Goal: Task Accomplishment & Management: Manage account settings

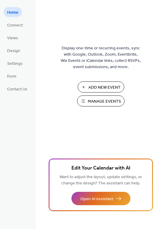
click at [85, 100] on button "Manage Events" at bounding box center [101, 100] width 48 height 11
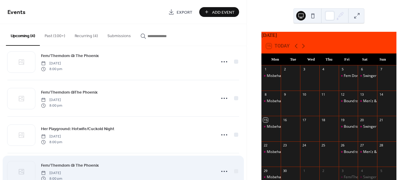
scroll to position [29, 0]
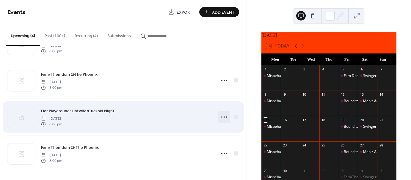
click at [223, 117] on icon at bounding box center [224, 117] width 10 height 10
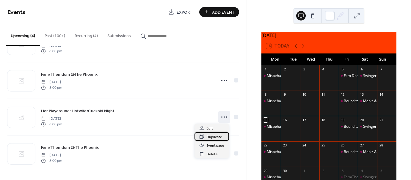
click at [214, 137] on span "Duplicate" at bounding box center [214, 137] width 16 height 6
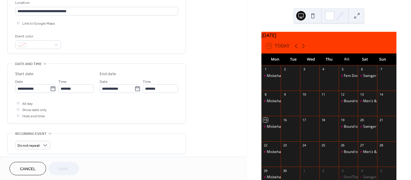
scroll to position [149, 0]
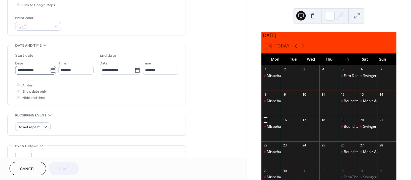
click at [53, 71] on icon at bounding box center [53, 70] width 6 height 6
click at [50, 71] on input "**********" at bounding box center [32, 70] width 35 height 9
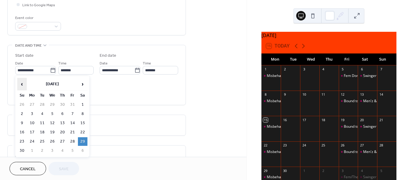
click at [22, 85] on span "‹" at bounding box center [22, 84] width 9 height 12
click at [83, 121] on td "18" at bounding box center [83, 123] width 10 height 9
type input "**********"
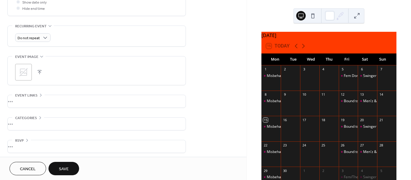
scroll to position [239, 0]
click at [18, 100] on div "•••" at bounding box center [97, 100] width 178 height 12
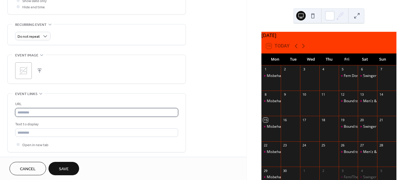
click at [49, 111] on input "text" at bounding box center [96, 112] width 163 height 9
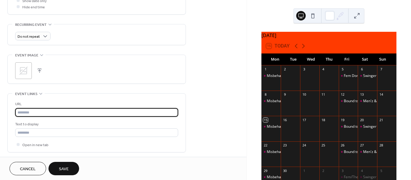
paste input "**********"
type input "**********"
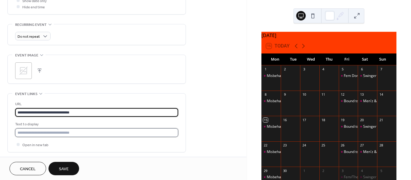
click at [42, 133] on input "text" at bounding box center [96, 132] width 163 height 9
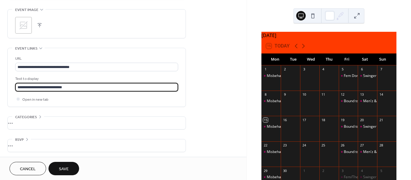
scroll to position [285, 0]
type input "**********"
click at [70, 171] on button "Save" at bounding box center [63, 168] width 31 height 13
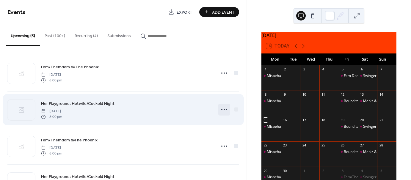
click at [221, 107] on icon at bounding box center [224, 110] width 10 height 10
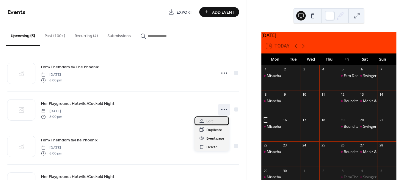
click at [217, 119] on div "Edit" at bounding box center [211, 120] width 34 height 9
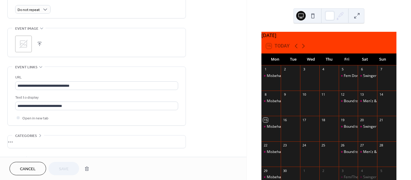
scroll to position [267, 0]
click at [43, 64] on div "Event links" at bounding box center [28, 65] width 32 height 6
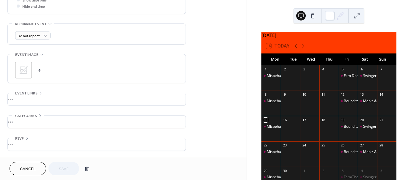
scroll to position [239, 0]
click at [40, 94] on div "•••" at bounding box center [97, 100] width 178 height 12
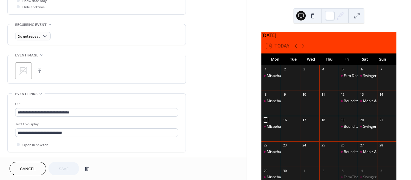
scroll to position [267, 0]
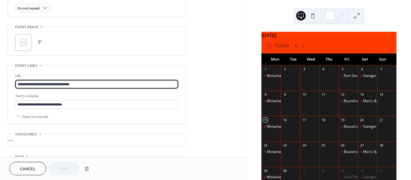
drag, startPoint x: 87, startPoint y: 84, endPoint x: -23, endPoint y: 60, distance: 112.8
click at [0, 60] on html "**********" at bounding box center [205, 90] width 411 height 180
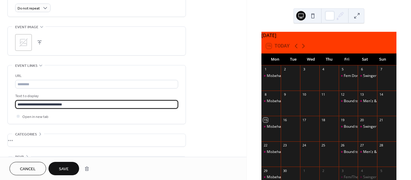
scroll to position [0, 0]
drag, startPoint x: 74, startPoint y: 105, endPoint x: -17, endPoint y: 103, distance: 90.9
click at [0, 103] on html "**********" at bounding box center [205, 90] width 411 height 180
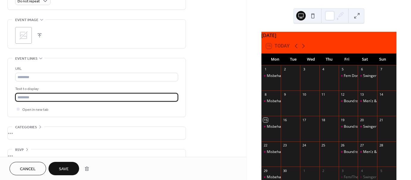
scroll to position [285, 0]
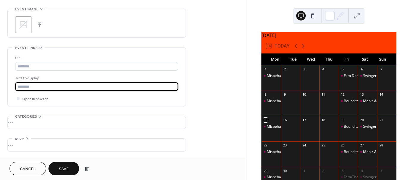
click at [26, 139] on div "•••" at bounding box center [97, 145] width 178 height 12
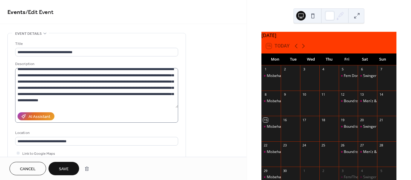
scroll to position [0, 0]
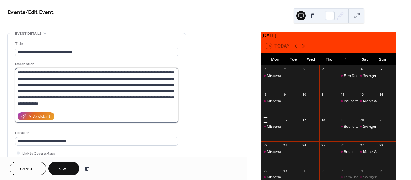
click at [119, 104] on textarea at bounding box center [96, 88] width 163 height 40
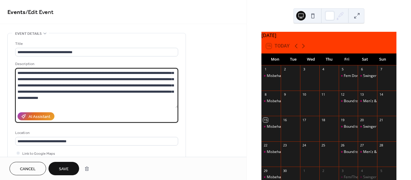
scroll to position [12, 0]
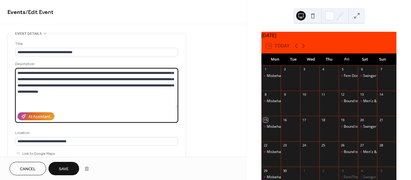
paste textarea "**********"
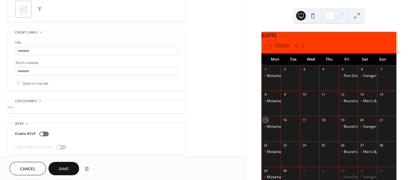
scroll to position [304, 0]
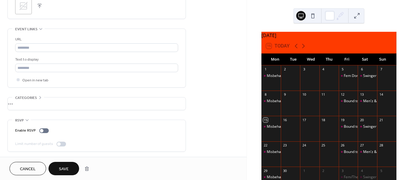
type textarea "**********"
click at [19, 79] on icon at bounding box center [18, 80] width 2 height 2
click at [63, 166] on span "Save" at bounding box center [64, 169] width 10 height 6
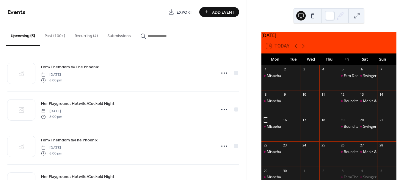
click at [88, 36] on button "Recurring (4)" at bounding box center [86, 34] width 33 height 21
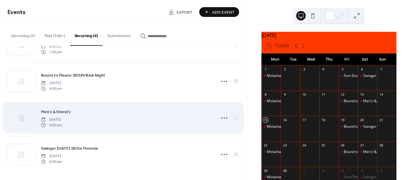
scroll to position [29, 0]
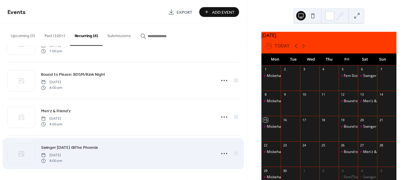
click at [190, 151] on div "Swinger [DATE] @The Phoenix [DATE] 8:00 pm" at bounding box center [126, 153] width 171 height 19
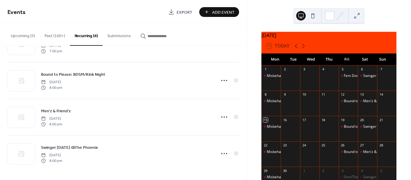
click at [314, 18] on button at bounding box center [313, 16] width 10 height 10
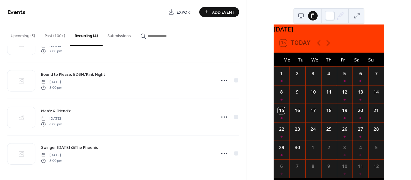
scroll to position [0, 0]
